Goal: Find specific page/section: Find specific page/section

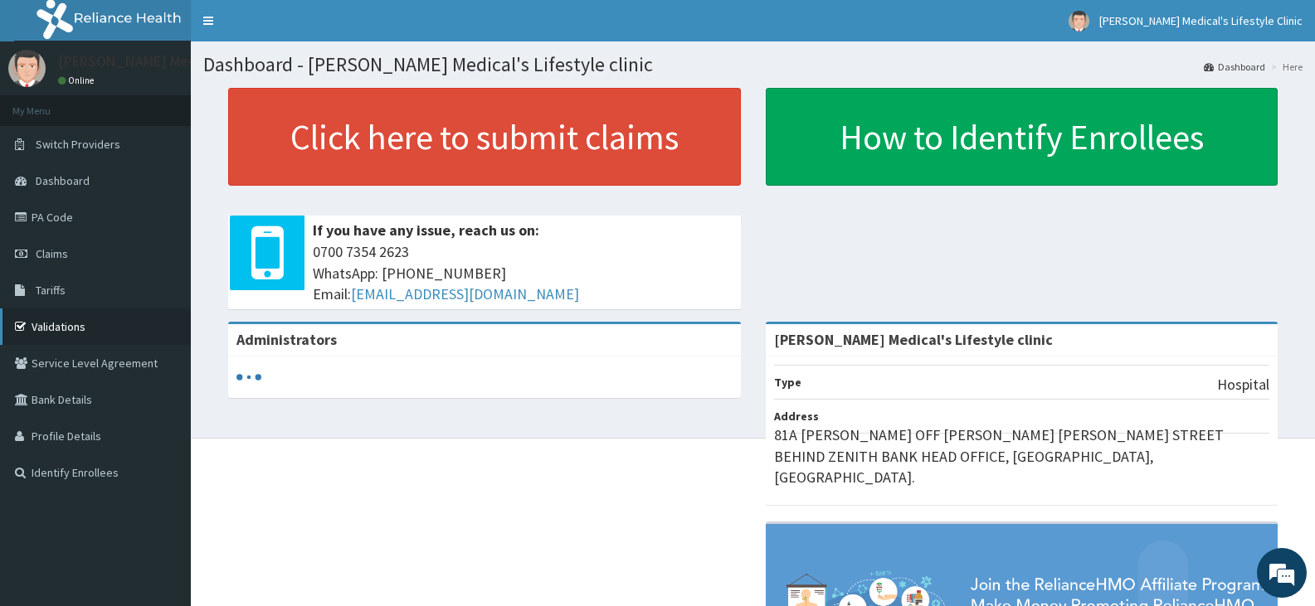
click at [94, 325] on link "Validations" at bounding box center [95, 327] width 191 height 36
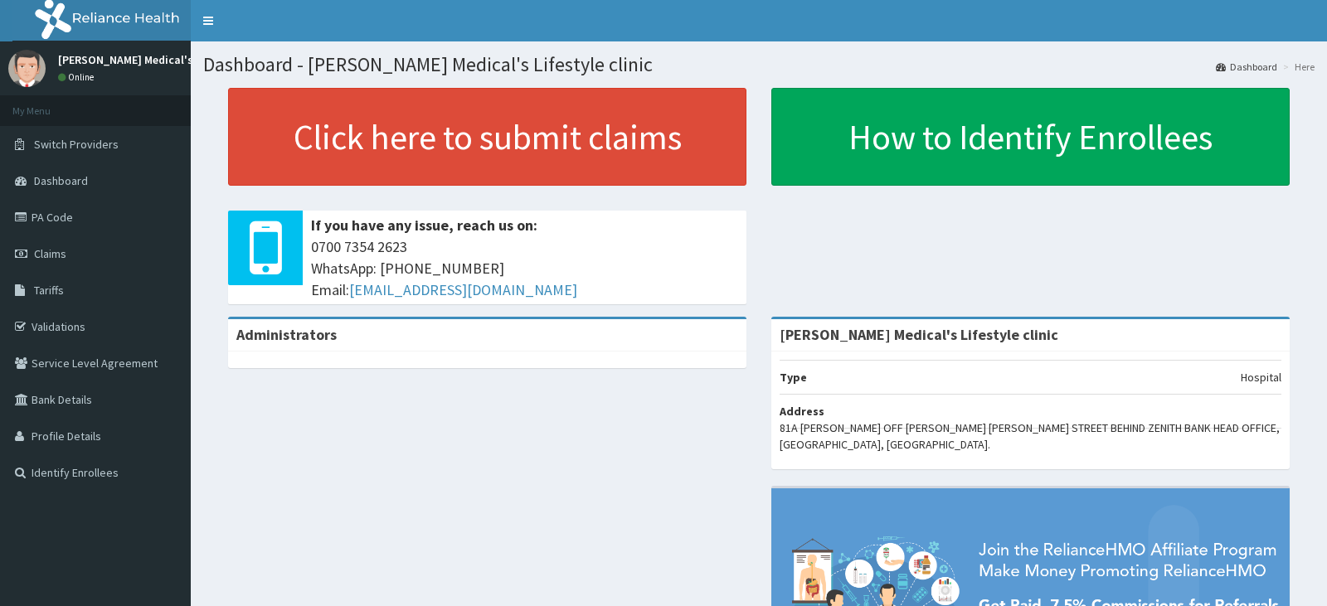
click at [91, 226] on link "PA Code" at bounding box center [95, 217] width 191 height 36
click at [149, 222] on link "PA Code" at bounding box center [95, 217] width 191 height 36
